Goal: Transaction & Acquisition: Subscribe to service/newsletter

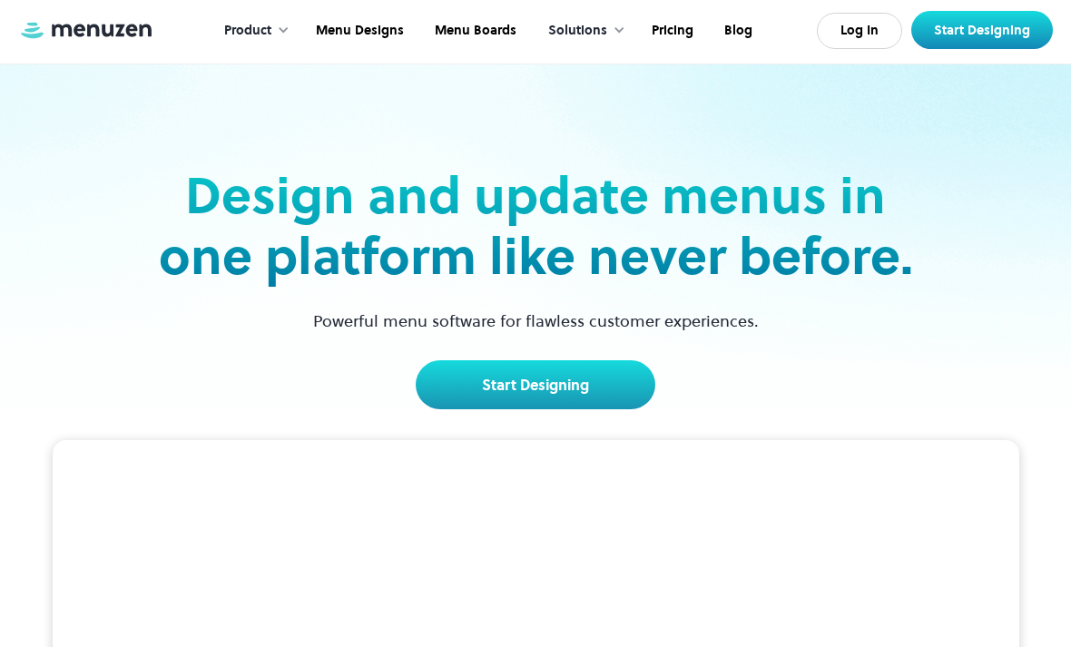
click at [946, 36] on link "Start Designing" at bounding box center [982, 30] width 142 height 38
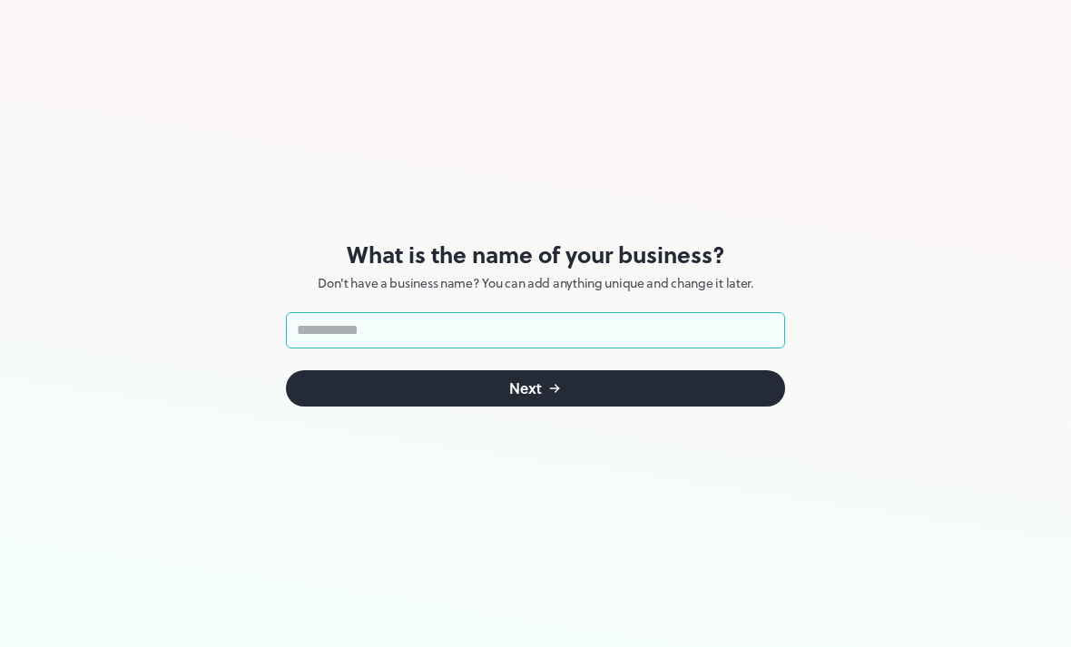
click at [643, 364] on form "​ Next" at bounding box center [535, 359] width 499 height 94
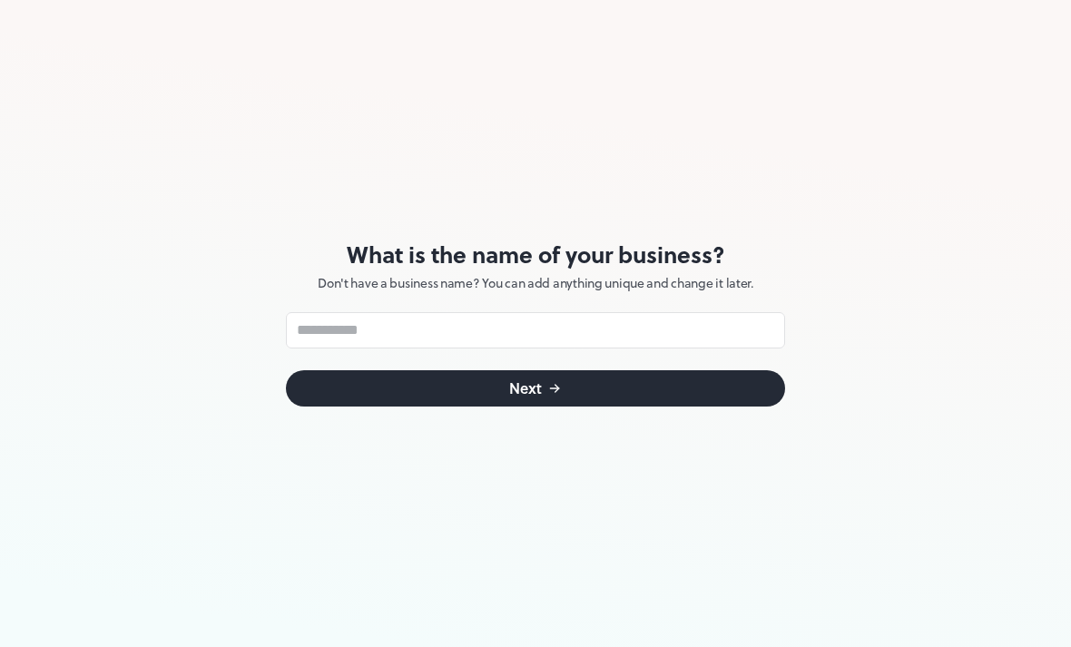
click at [685, 327] on input "text" at bounding box center [535, 330] width 499 height 36
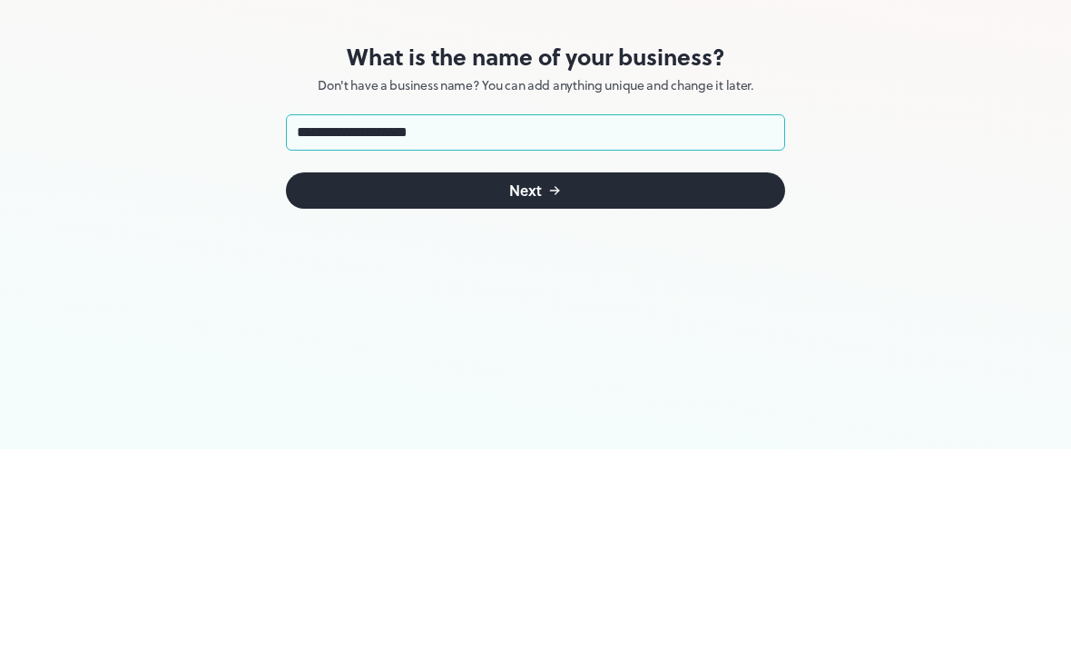
type input "**********"
click at [316, 370] on button "Next" at bounding box center [535, 388] width 499 height 36
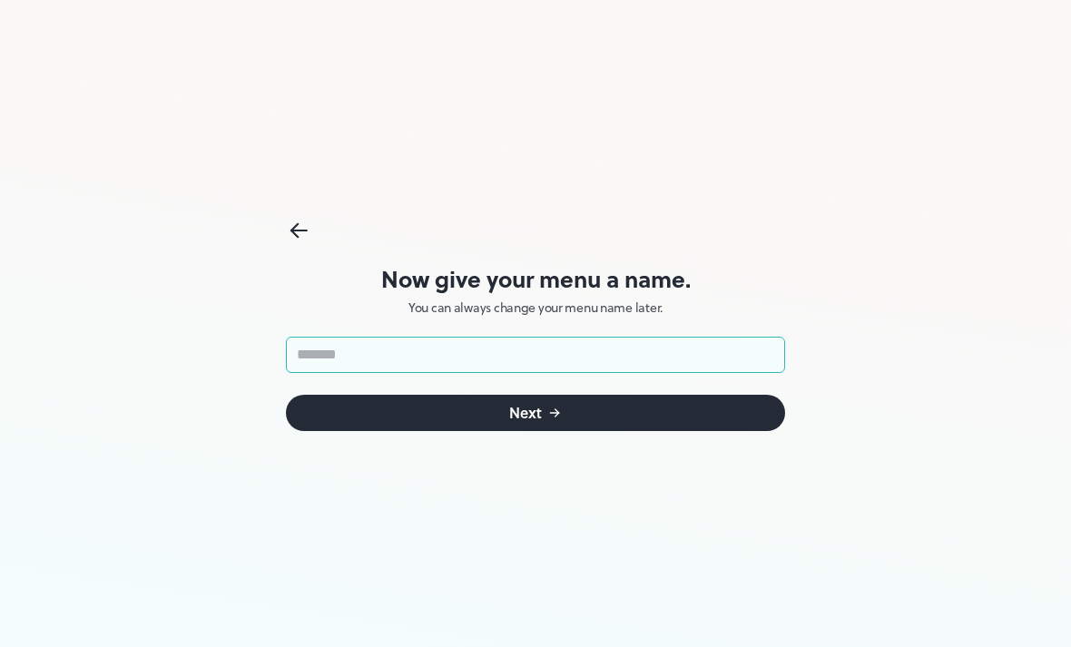
click at [582, 345] on input "text" at bounding box center [535, 355] width 499 height 36
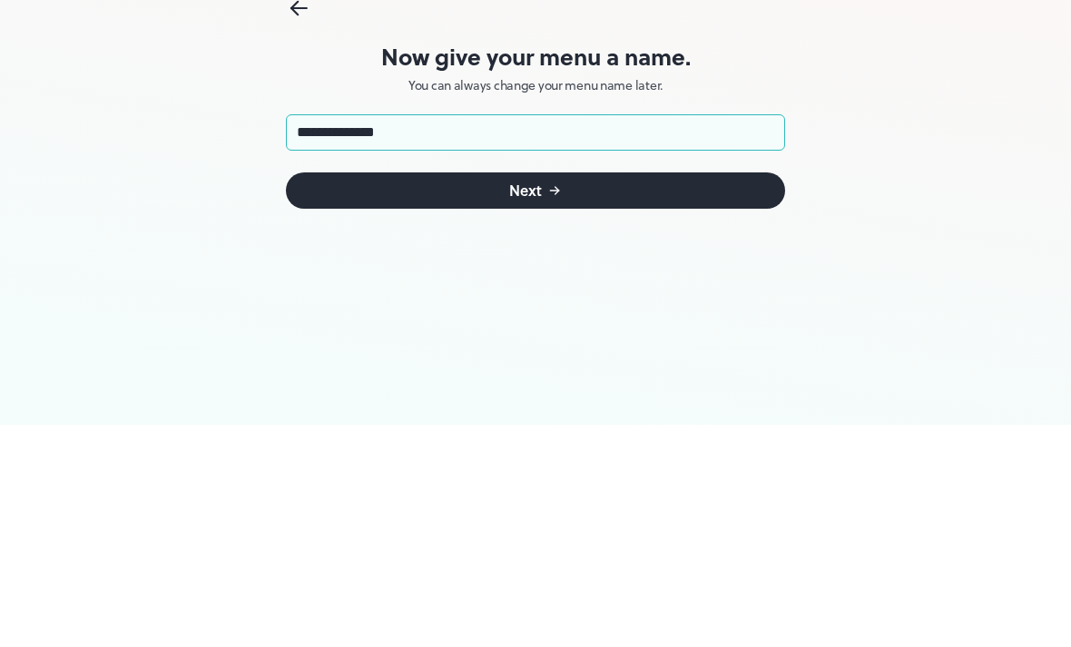
type input "**********"
click at [324, 395] on button "Next" at bounding box center [535, 413] width 499 height 36
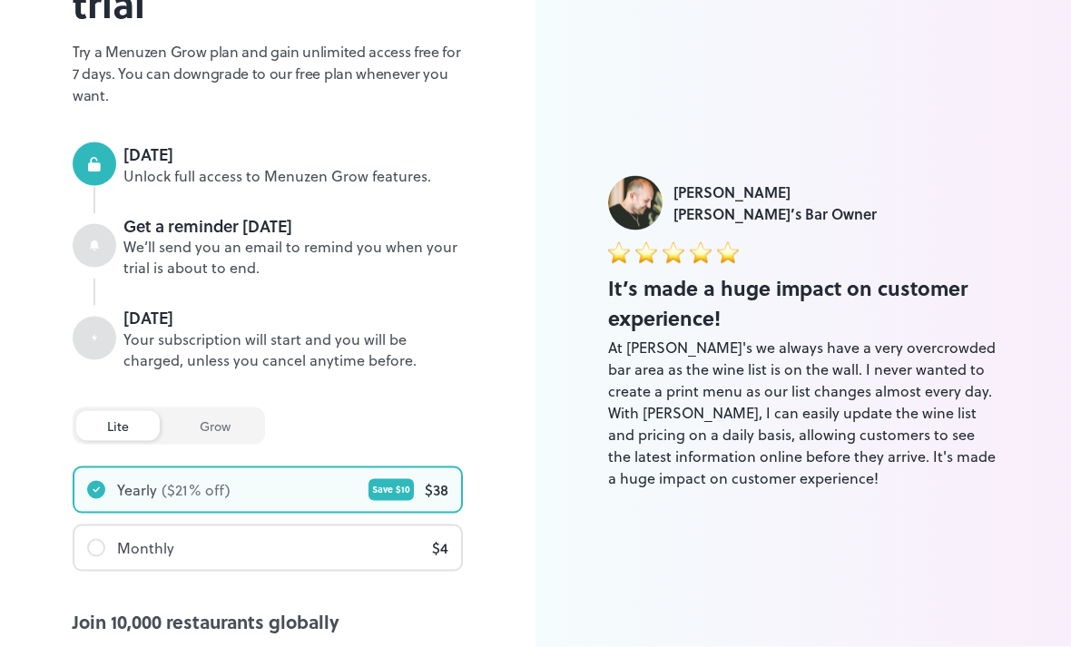
scroll to position [193, 0]
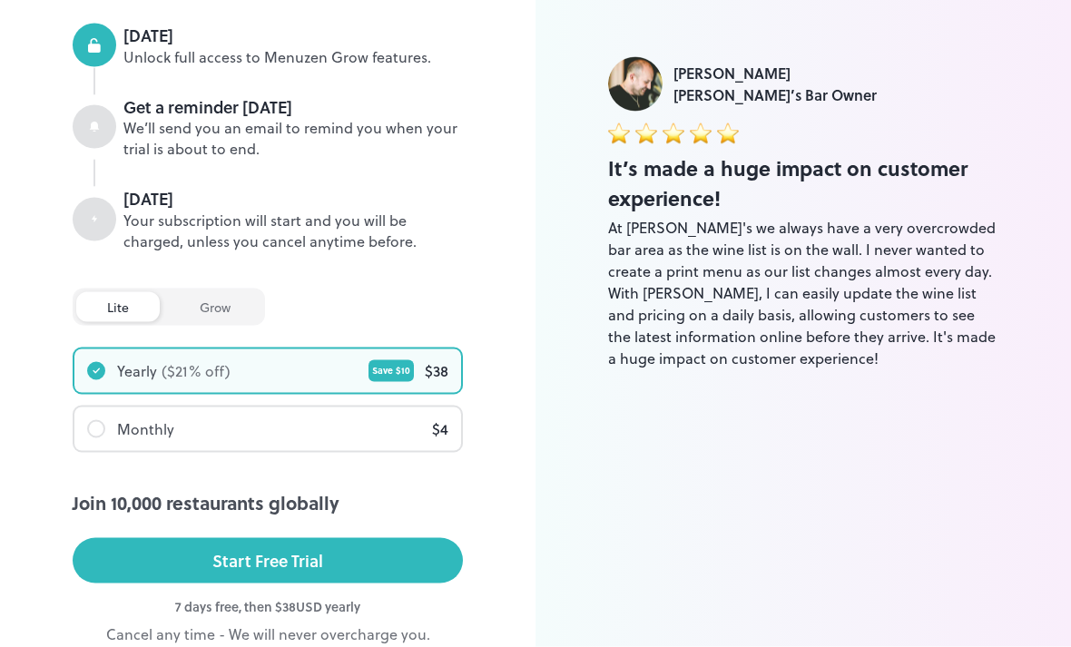
click at [391, 554] on button "Start Free Trial" at bounding box center [268, 560] width 390 height 45
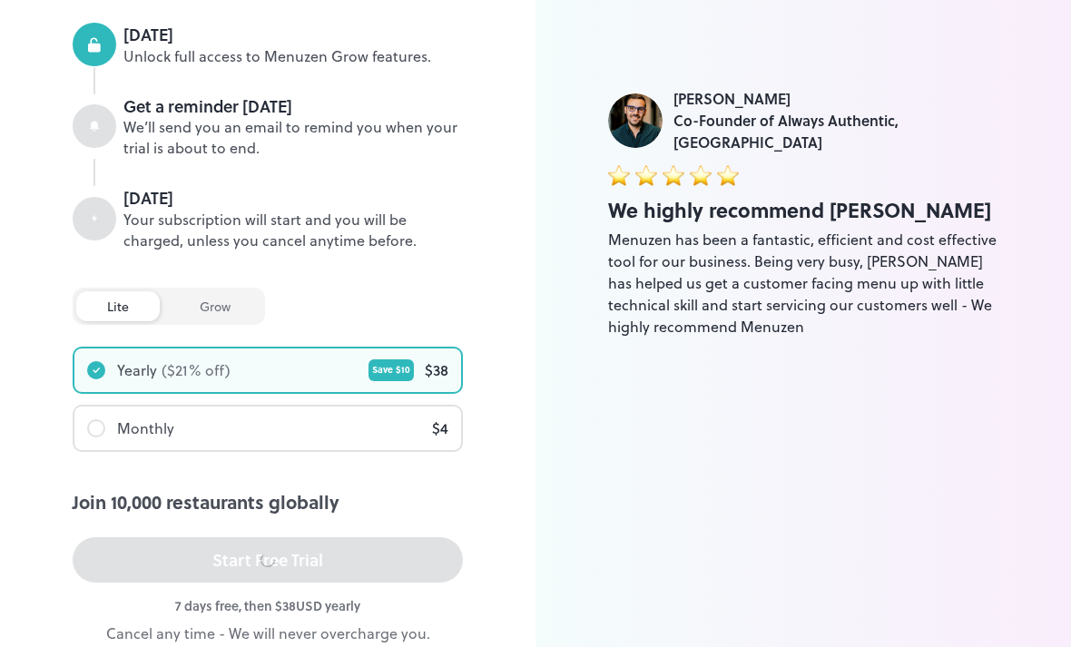
click at [393, 557] on div "Join 10,000 restaurants globally Start Free Trial" at bounding box center [268, 542] width 390 height 108
